Goal: Use online tool/utility: Use online tool/utility

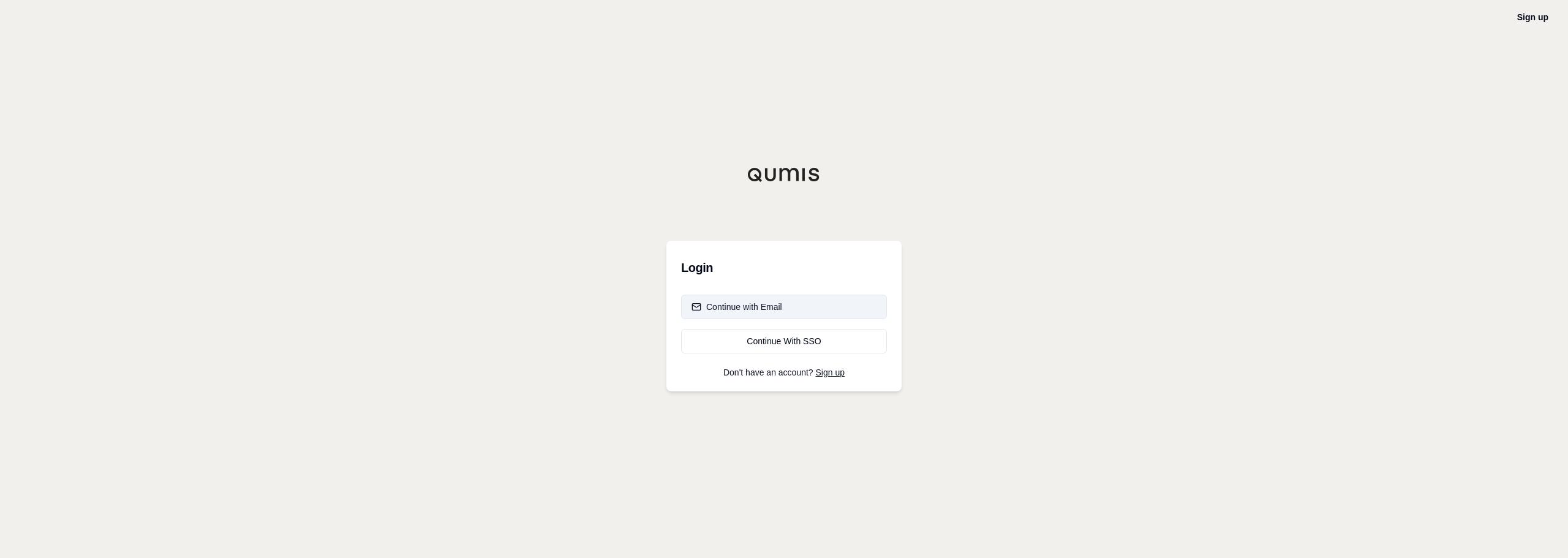
click at [766, 306] on div "Continue with Email" at bounding box center [737, 307] width 91 height 12
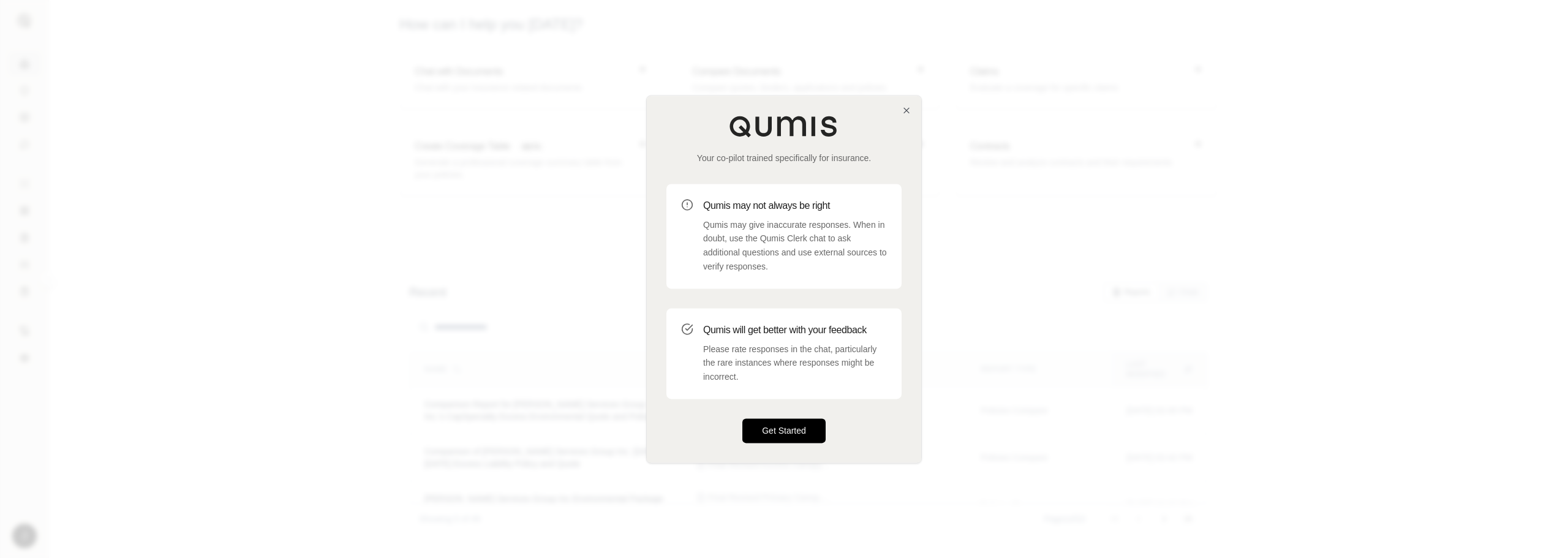
click at [794, 433] on button "Get Started" at bounding box center [783, 431] width 83 height 24
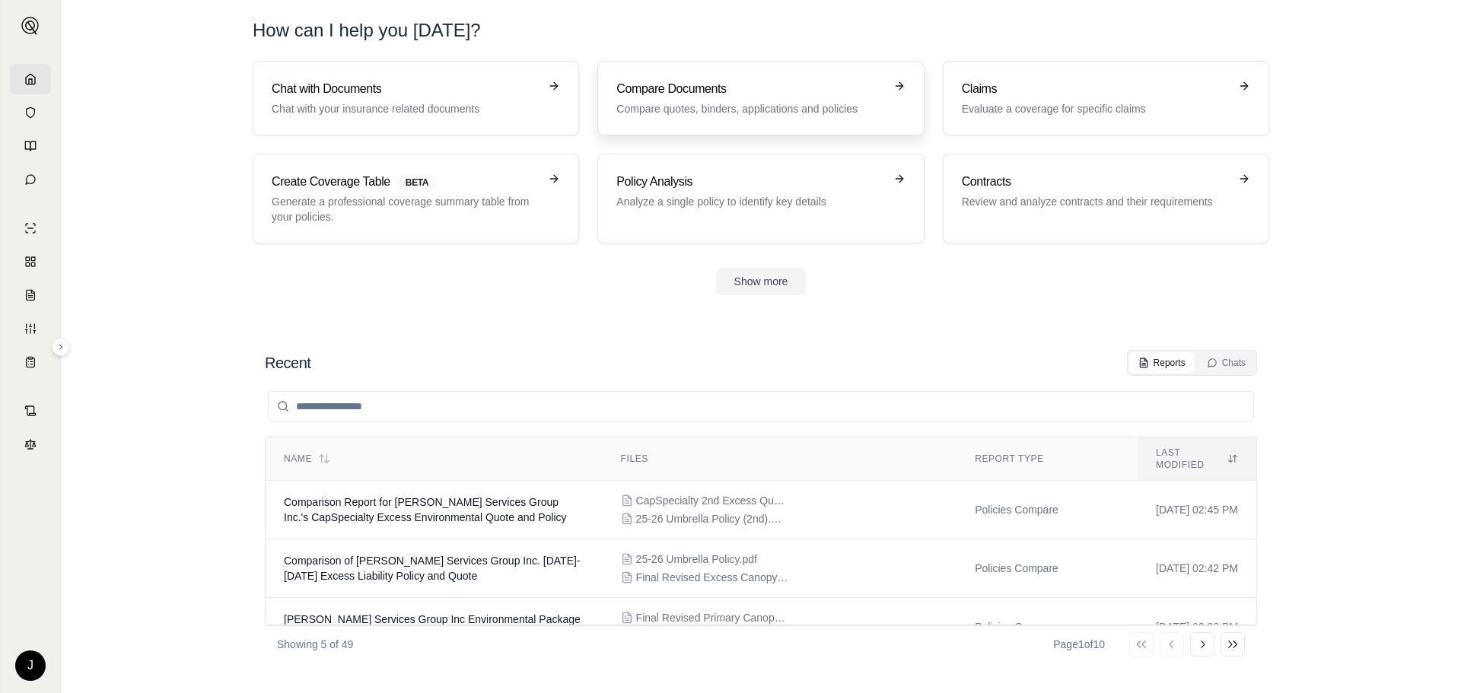
click at [691, 95] on h3 "Compare Documents" at bounding box center [749, 89] width 267 height 18
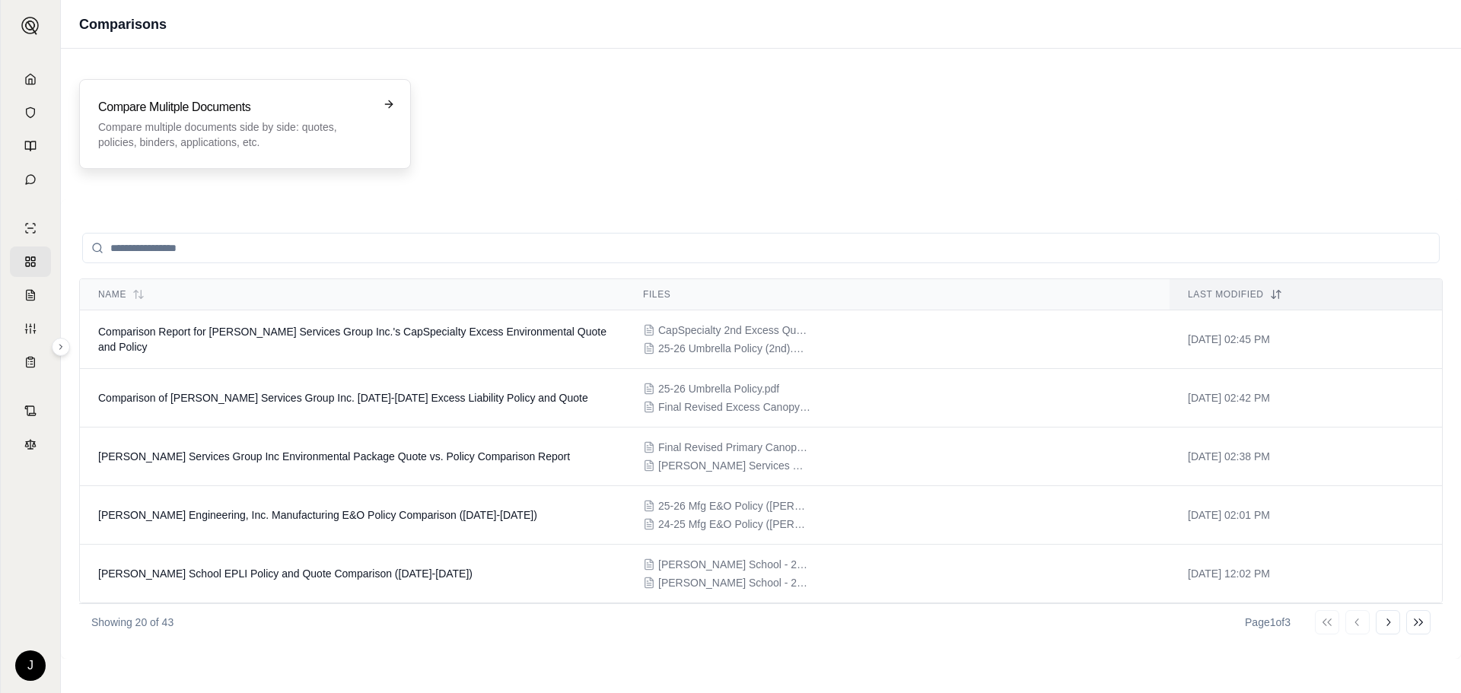
click at [276, 108] on h3 "Compare Mulitple Documents" at bounding box center [234, 107] width 272 height 18
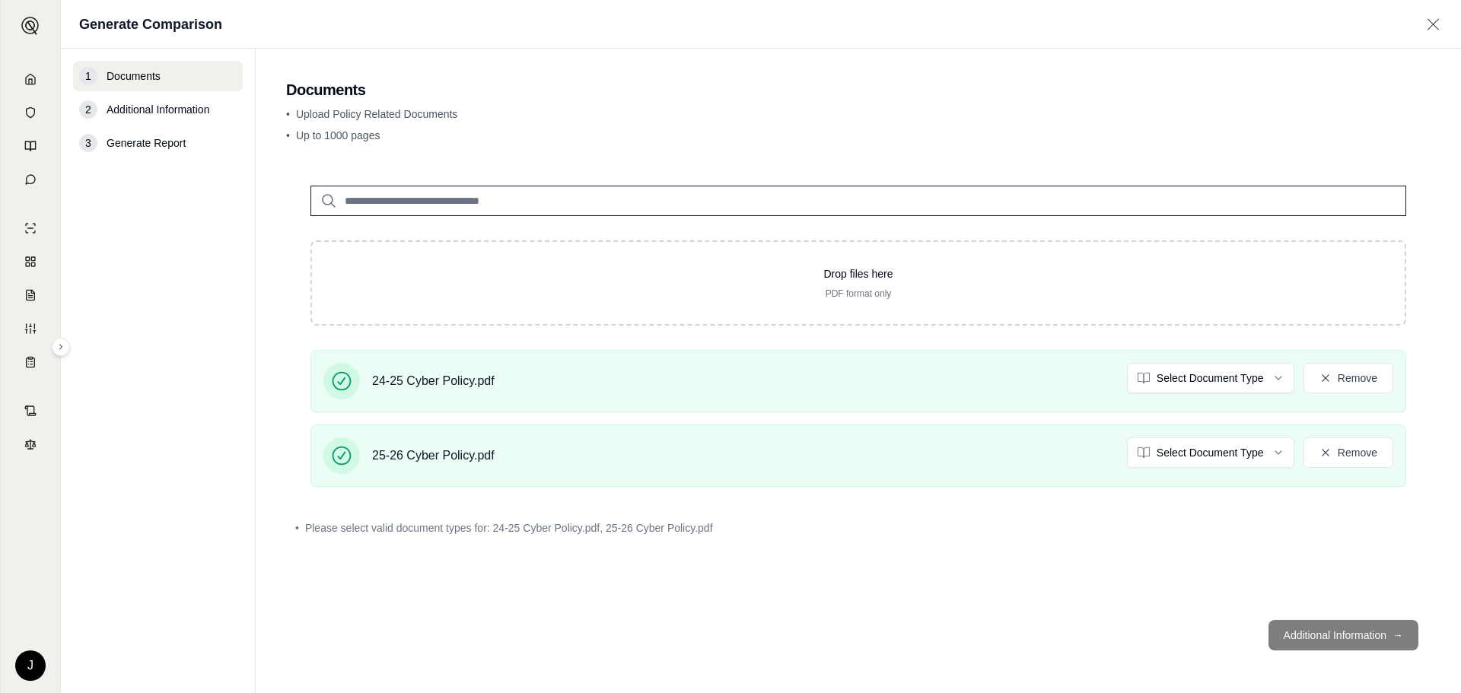
click at [1364, 636] on footer "Additional Information →" at bounding box center [858, 635] width 1144 height 55
click at [1390, 633] on footer "Additional Information →" at bounding box center [858, 635] width 1144 height 55
click at [1211, 380] on html "J Generate Comparison 1 Documents 2 Additional Information 3 Generate Report Do…" at bounding box center [730, 346] width 1461 height 693
click at [1243, 454] on html "J Generate Comparison 1 Documents 2 Additional Information 3 Generate Report Do…" at bounding box center [730, 346] width 1461 height 693
click at [983, 520] on div "• Please select valid document types for: 25-26 Cyber Policy.pdf" at bounding box center [858, 527] width 1126 height 15
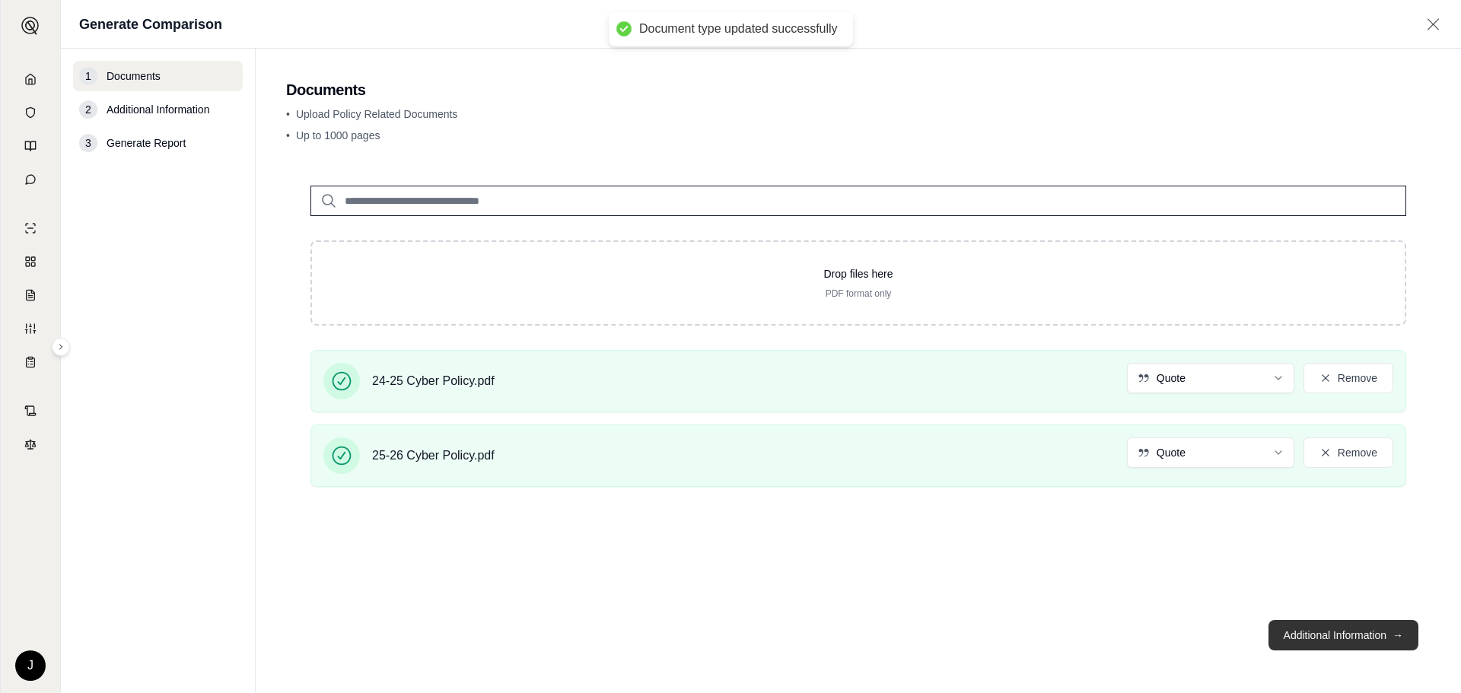
click at [1326, 637] on button "Additional Information →" at bounding box center [1343, 635] width 150 height 30
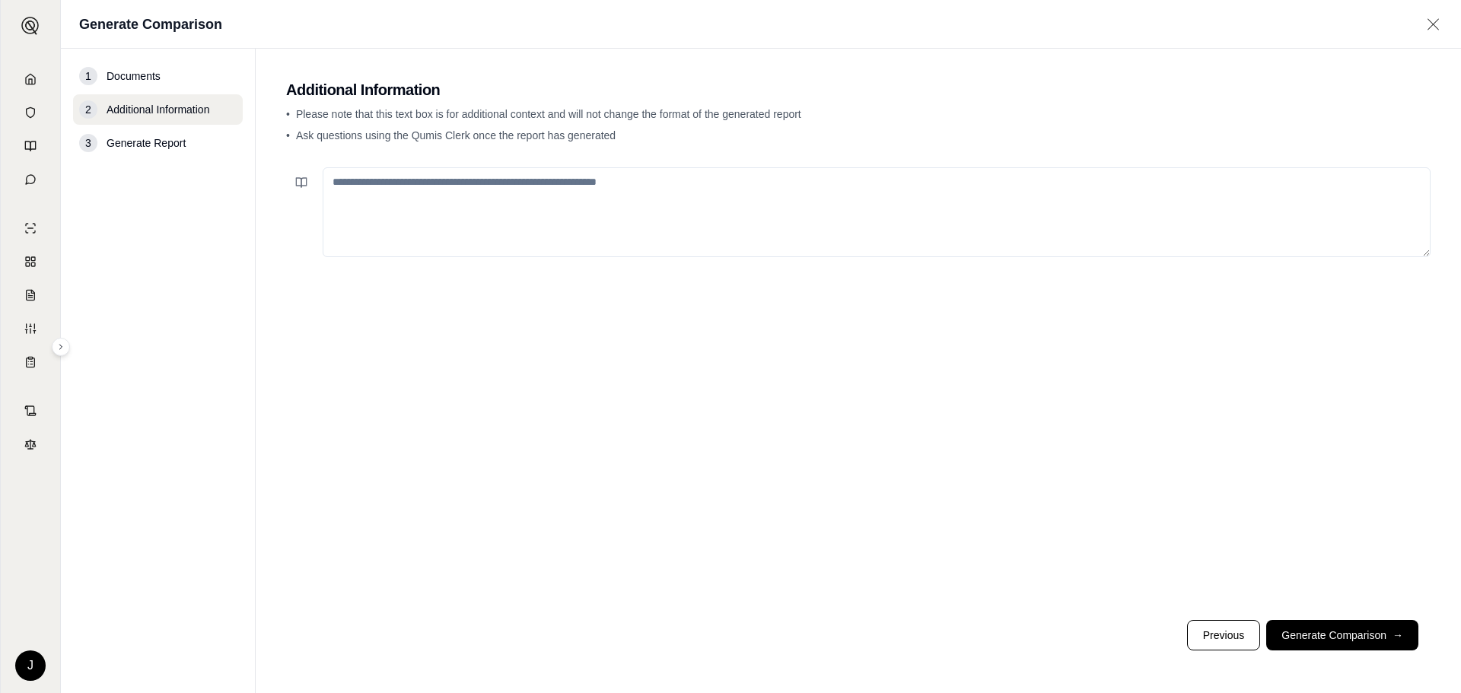
click at [447, 193] on textarea at bounding box center [877, 212] width 1108 height 90
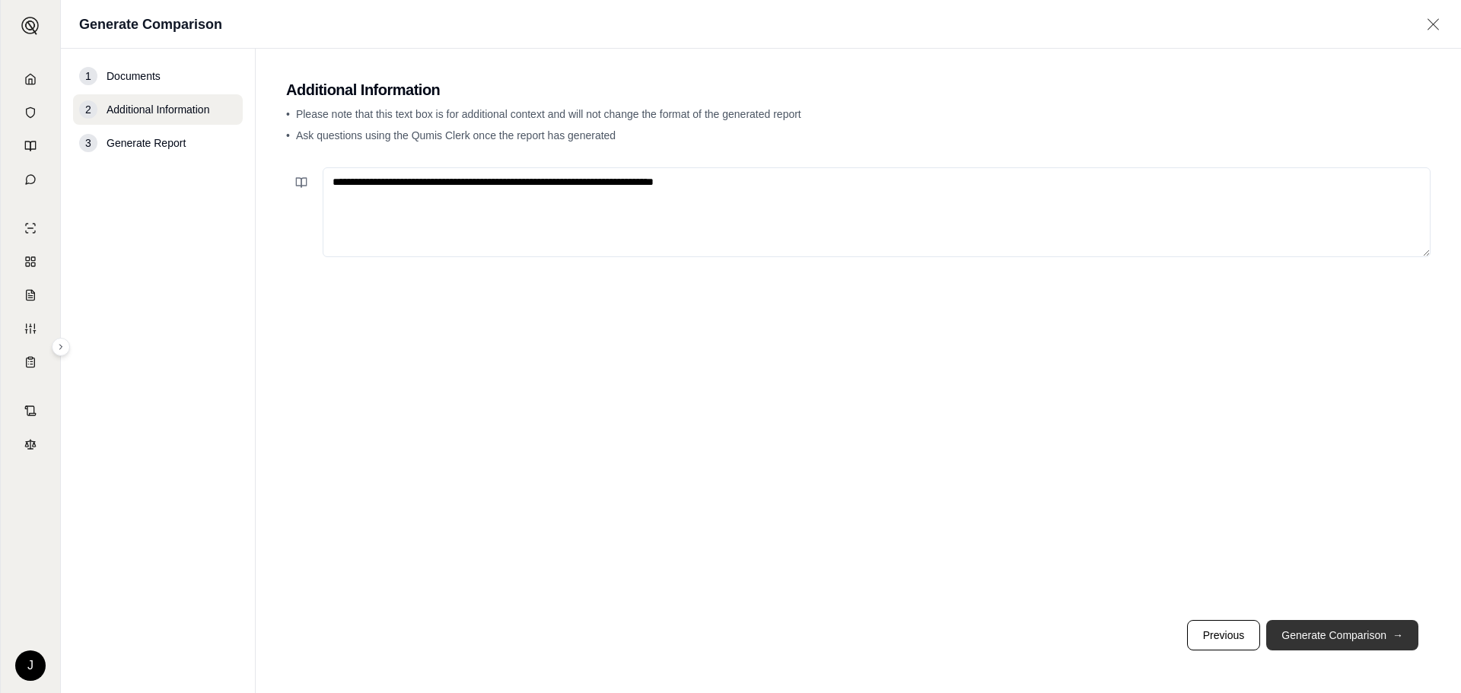
type textarea "**********"
click at [1345, 646] on button "Generate Comparison →" at bounding box center [1342, 635] width 152 height 30
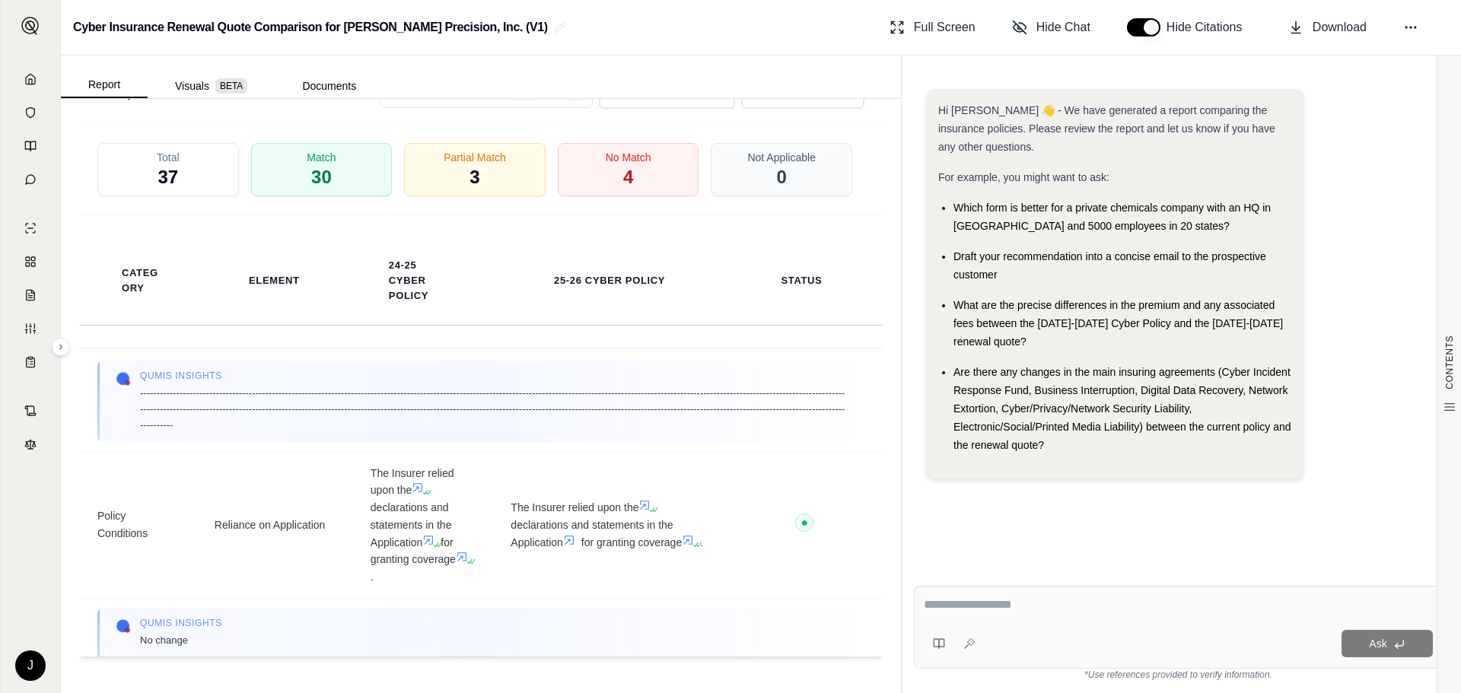
scroll to position [842, 0]
